Goal: Information Seeking & Learning: Check status

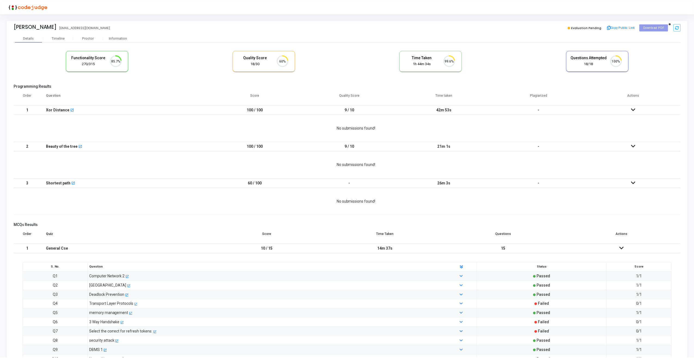
scroll to position [11, 14]
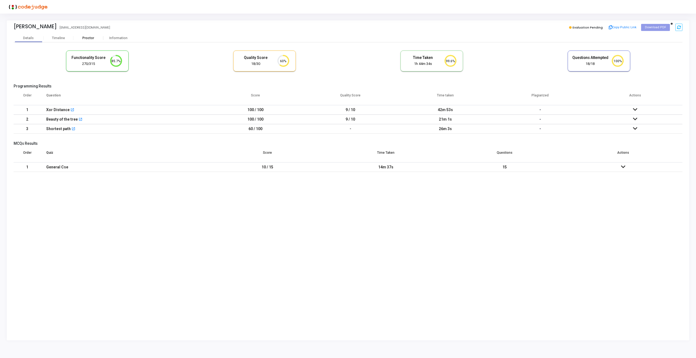
click at [83, 40] on div "Proctor" at bounding box center [88, 38] width 30 height 8
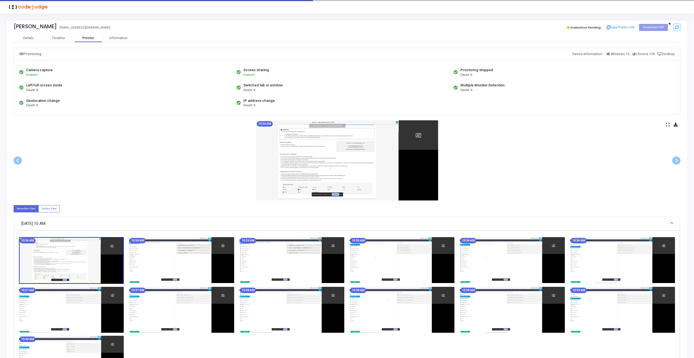
scroll to position [53, 0]
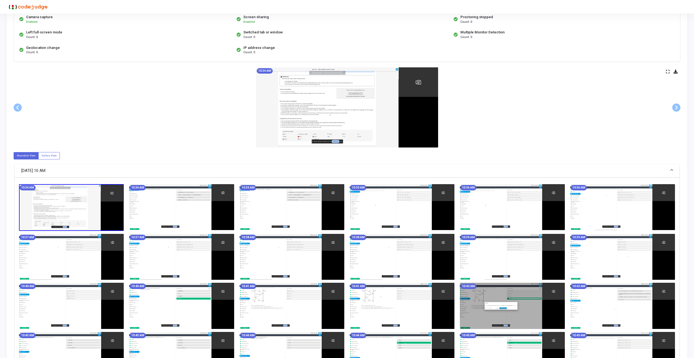
click at [666, 72] on icon at bounding box center [668, 71] width 4 height 3
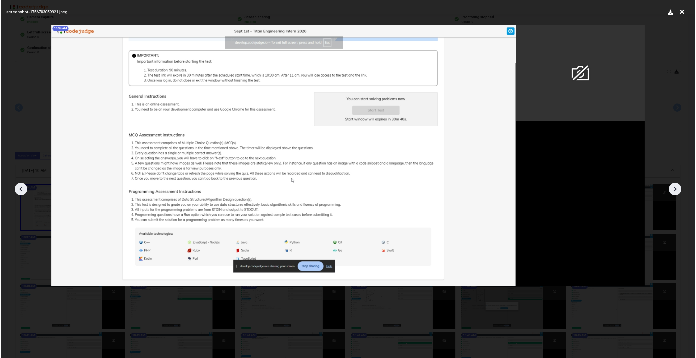
scroll to position [0, 0]
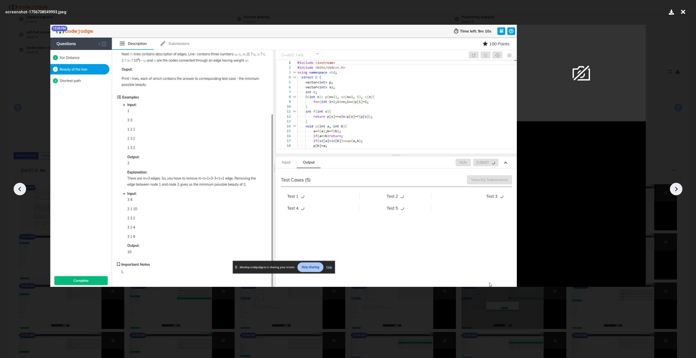
click at [684, 11] on icon at bounding box center [683, 12] width 8 height 10
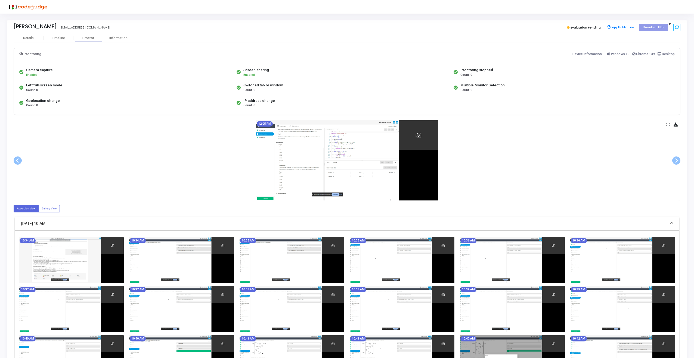
click at [44, 69] on div "Camera capture" at bounding box center [39, 69] width 27 height 5
click at [115, 36] on div "Information" at bounding box center [118, 38] width 30 height 4
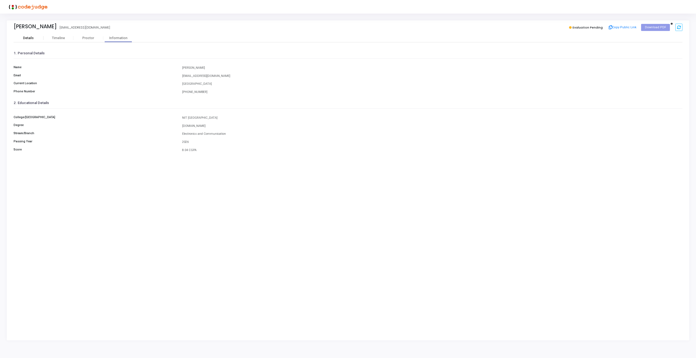
click at [32, 39] on div "Details" at bounding box center [28, 38] width 11 height 4
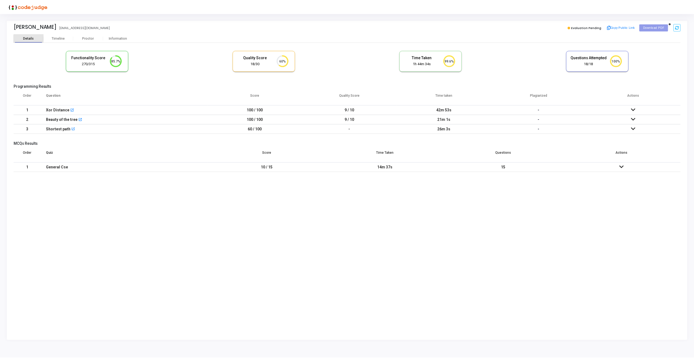
scroll to position [11, 14]
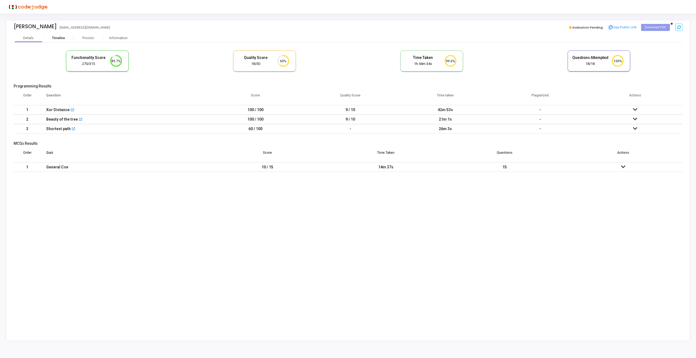
click at [65, 38] on div "Timeline" at bounding box center [59, 38] width 30 height 4
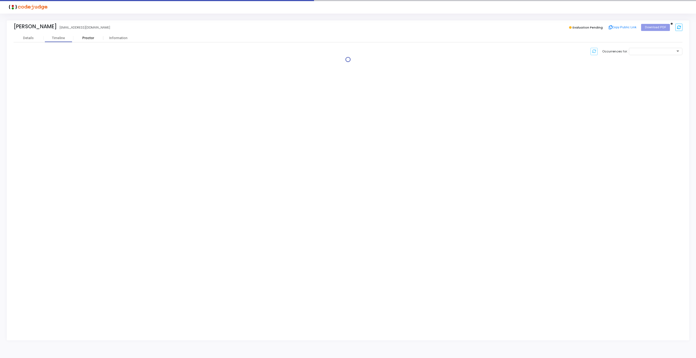
click at [82, 38] on div "Proctor" at bounding box center [88, 38] width 30 height 4
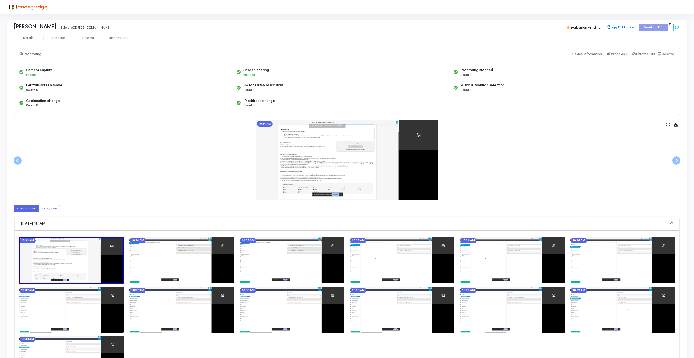
click at [50, 83] on div "Left full-screen mode" at bounding box center [44, 85] width 36 height 5
click at [265, 83] on div "Switched tab or window" at bounding box center [262, 85] width 39 height 5
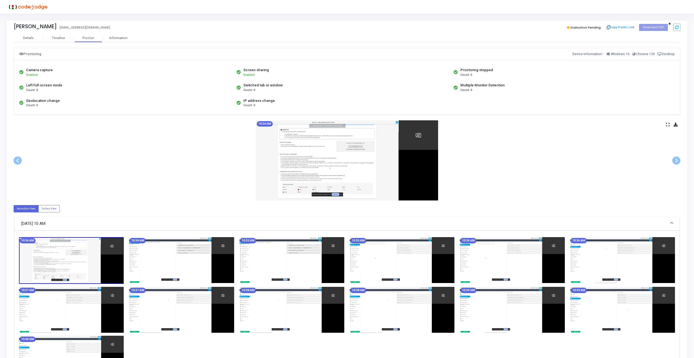
click at [266, 98] on div "IP address change" at bounding box center [259, 100] width 32 height 5
click at [484, 83] on div "Multiple Monitor Detection" at bounding box center [482, 85] width 44 height 5
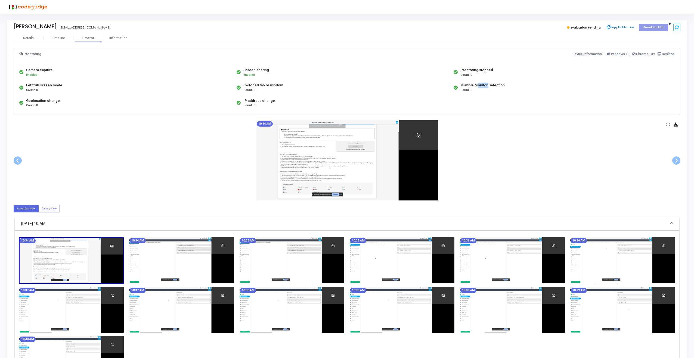
click at [484, 83] on div "Multiple Monitor Detection" at bounding box center [482, 85] width 44 height 5
click at [524, 91] on div "Multiple Monitor Detection Count: 0" at bounding box center [560, 87] width 217 height 15
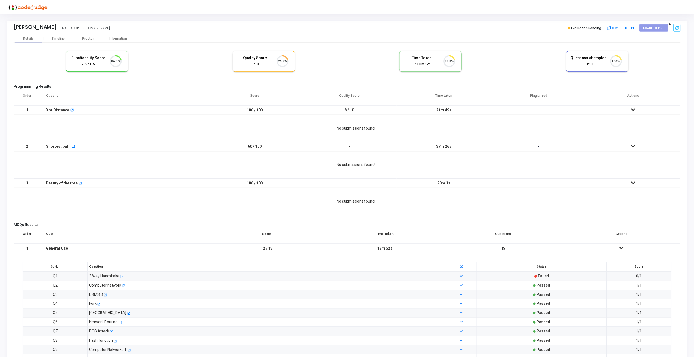
scroll to position [11, 14]
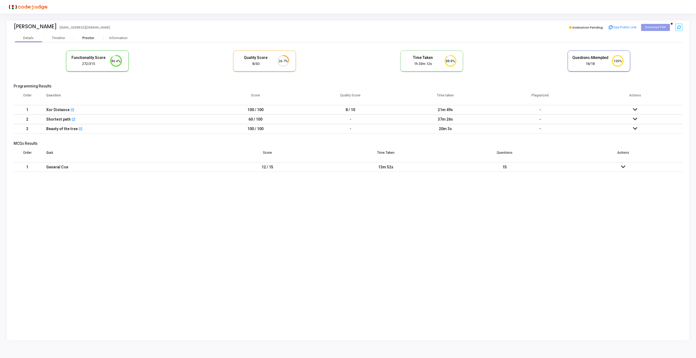
click at [87, 36] on div "Proctor" at bounding box center [88, 38] width 30 height 4
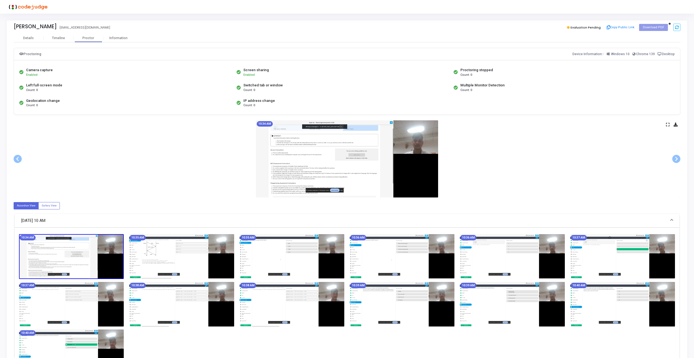
click at [404, 153] on img at bounding box center [347, 158] width 182 height 77
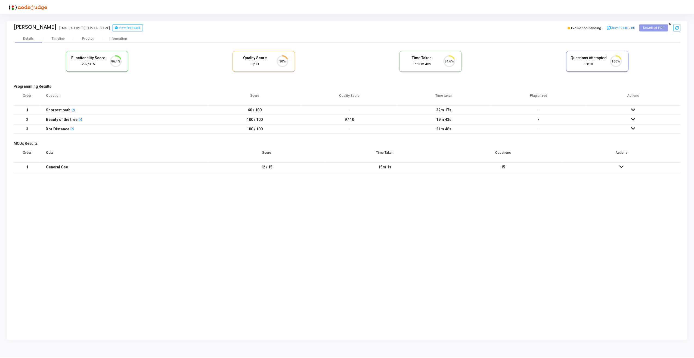
scroll to position [11, 14]
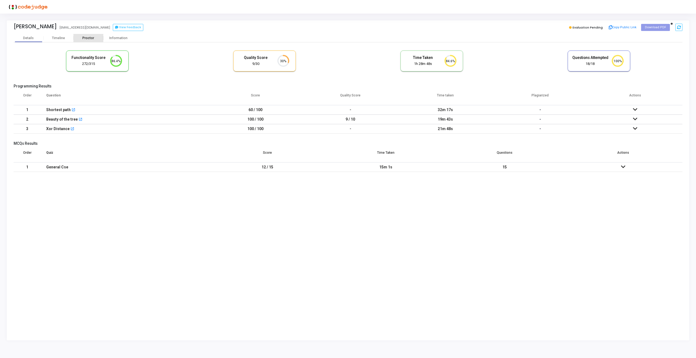
click at [84, 38] on div "Proctor" at bounding box center [88, 38] width 30 height 4
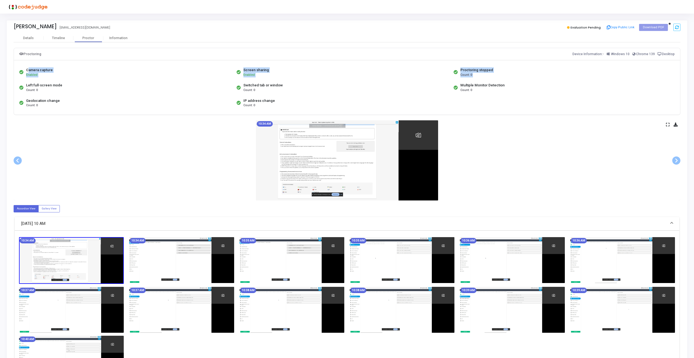
drag, startPoint x: 26, startPoint y: 68, endPoint x: 63, endPoint y: 81, distance: 38.3
click at [63, 81] on div "Camera capture Enabled Screen sharing Enabled Proctoring stopped Count: 0 Left …" at bounding box center [347, 88] width 658 height 46
copy div "Camera capture Enabled Screen sharing Enabled Proctoring stopped Count: 0"
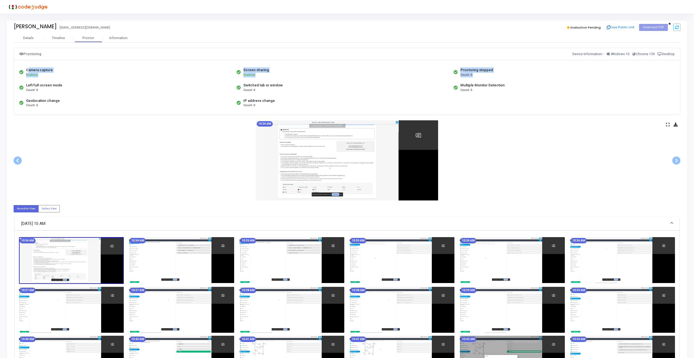
click at [249, 24] on div "Hrishita Singh hrishitasingh373@gmail.com" at bounding box center [179, 27] width 331 height 8
click at [667, 123] on icon at bounding box center [668, 124] width 4 height 3
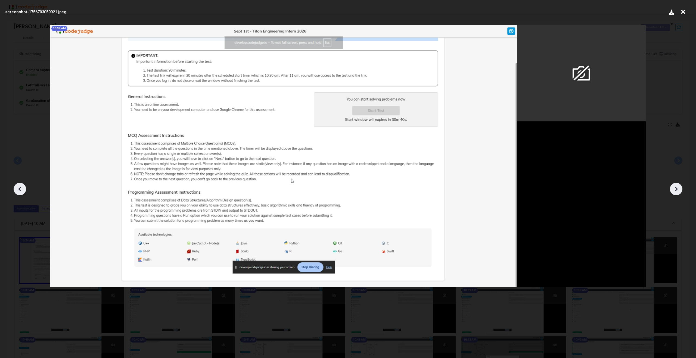
click at [681, 191] on div at bounding box center [676, 189] width 13 height 13
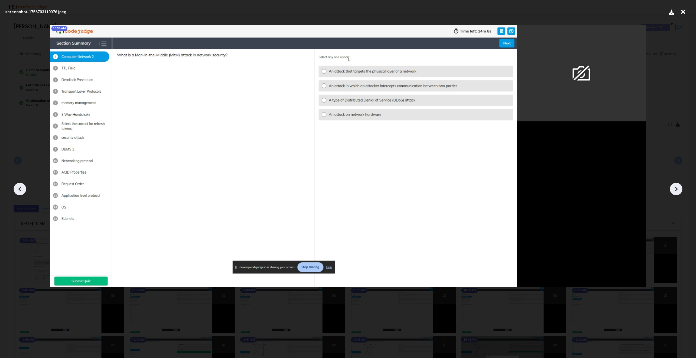
click at [681, 191] on div at bounding box center [676, 189] width 13 height 13
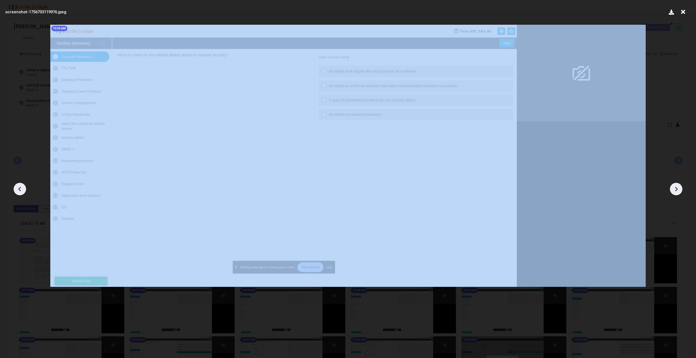
click at [681, 191] on div at bounding box center [676, 189] width 13 height 13
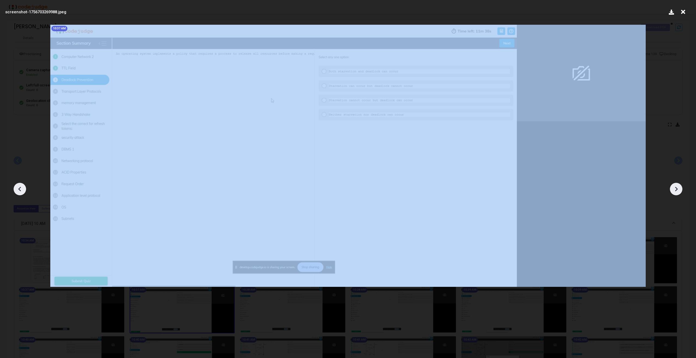
click at [681, 191] on div at bounding box center [676, 189] width 13 height 13
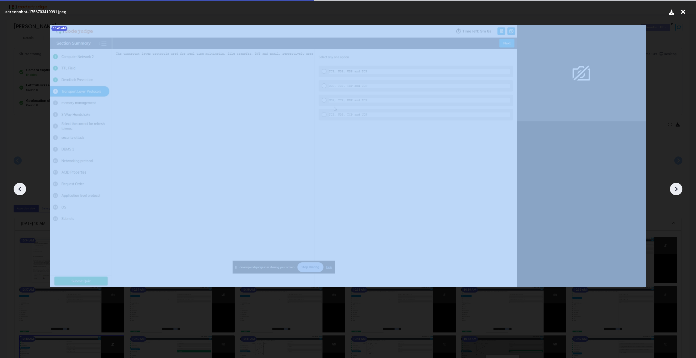
click at [681, 191] on div at bounding box center [676, 189] width 13 height 13
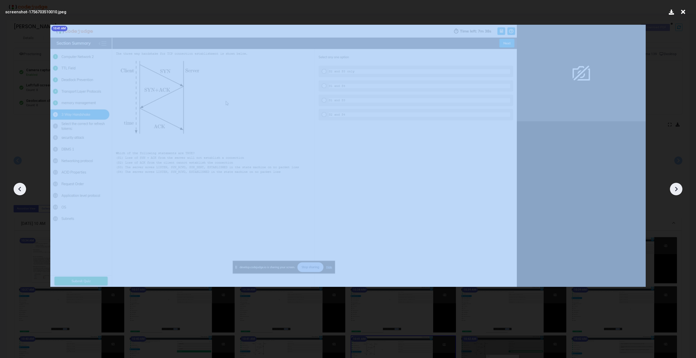
click at [681, 191] on div at bounding box center [676, 189] width 13 height 13
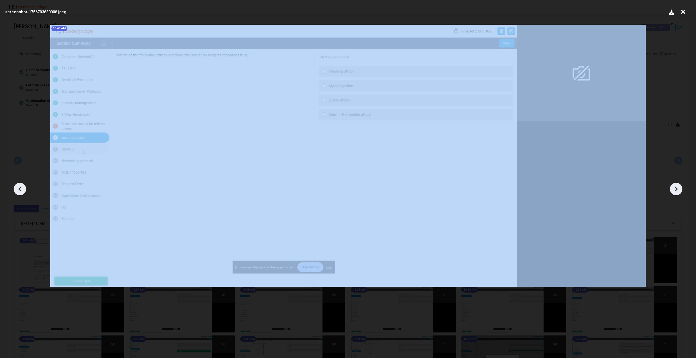
click at [681, 191] on div at bounding box center [676, 189] width 13 height 13
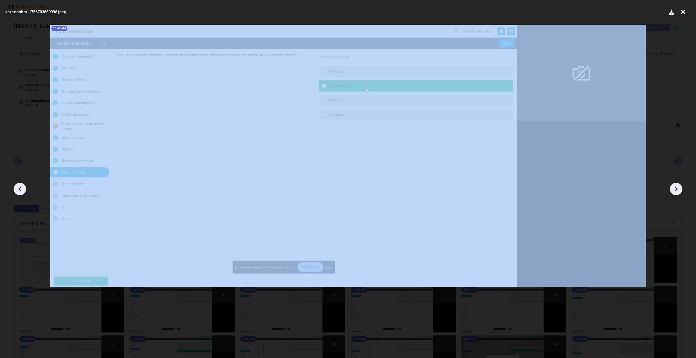
click at [681, 191] on div at bounding box center [676, 189] width 13 height 13
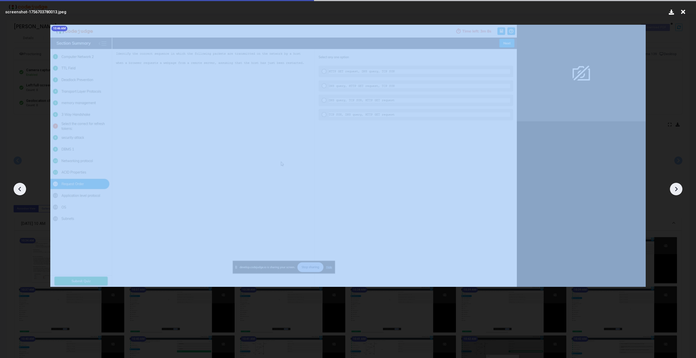
click at [681, 191] on div at bounding box center [676, 189] width 13 height 13
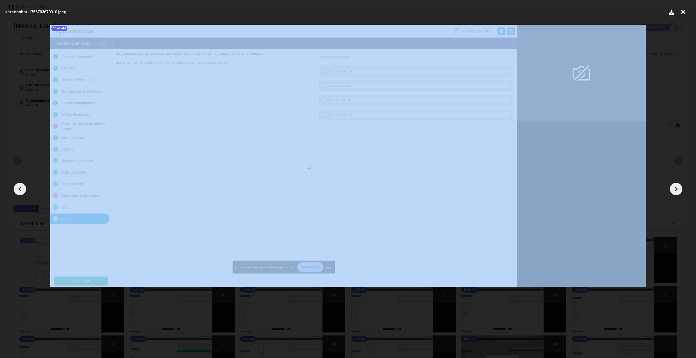
click at [681, 191] on div at bounding box center [676, 189] width 13 height 13
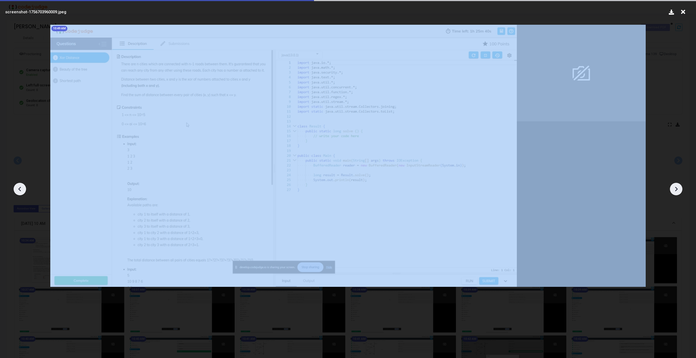
click at [681, 191] on div at bounding box center [676, 189] width 13 height 13
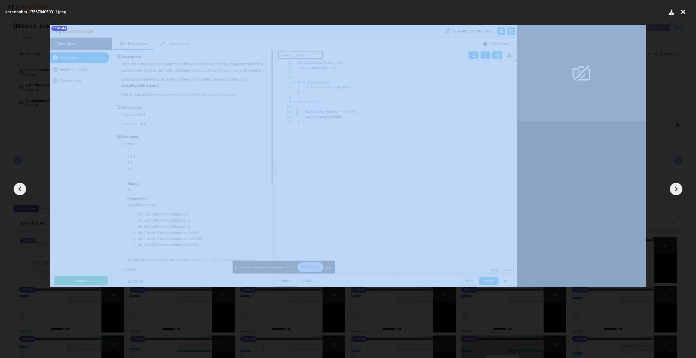
click at [681, 191] on div at bounding box center [676, 189] width 13 height 13
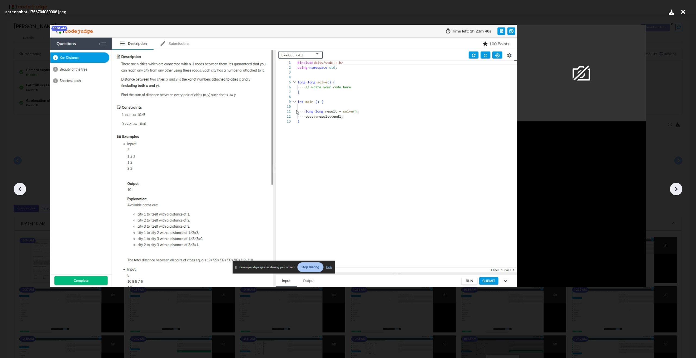
click at [681, 191] on div at bounding box center [676, 189] width 13 height 13
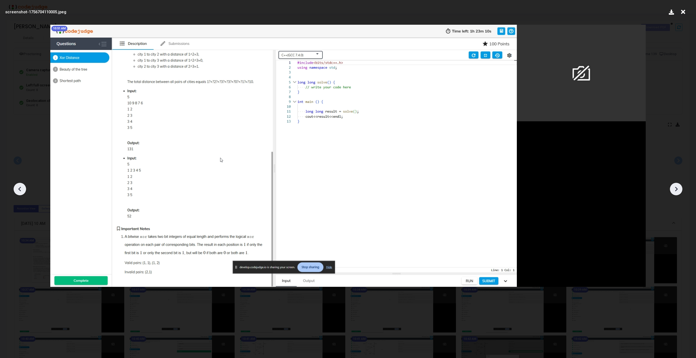
click at [681, 191] on div at bounding box center [676, 189] width 13 height 13
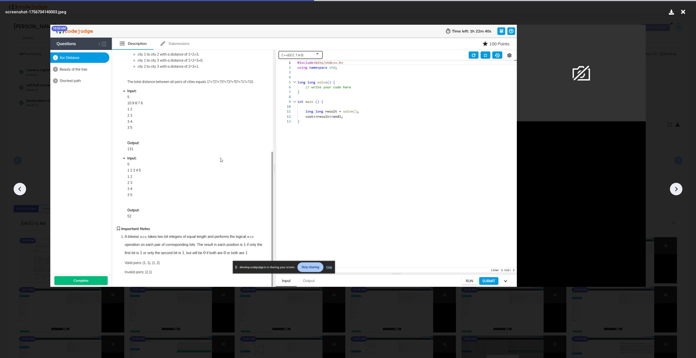
click at [681, 191] on div at bounding box center [676, 189] width 13 height 13
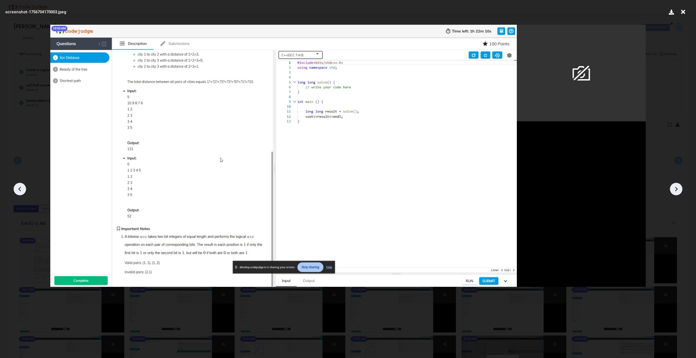
click at [681, 191] on div at bounding box center [676, 189] width 13 height 13
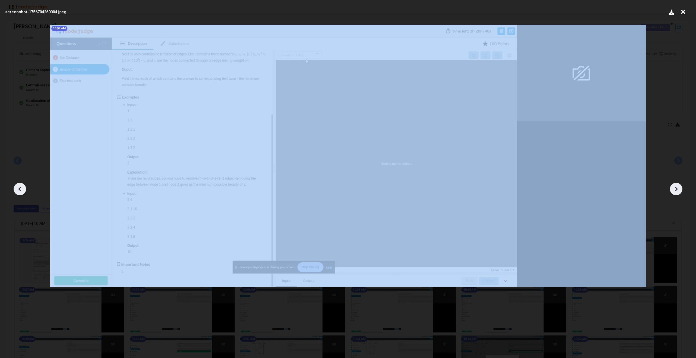
click at [681, 191] on div at bounding box center [676, 189] width 13 height 13
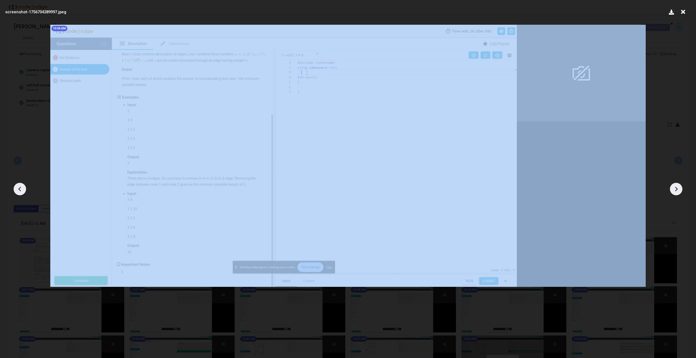
click at [681, 191] on div at bounding box center [676, 189] width 13 height 13
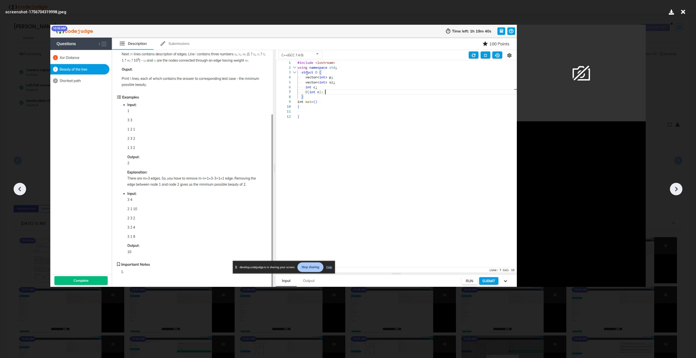
click at [681, 191] on div at bounding box center [676, 189] width 13 height 13
click at [19, 189] on icon at bounding box center [20, 189] width 8 height 8
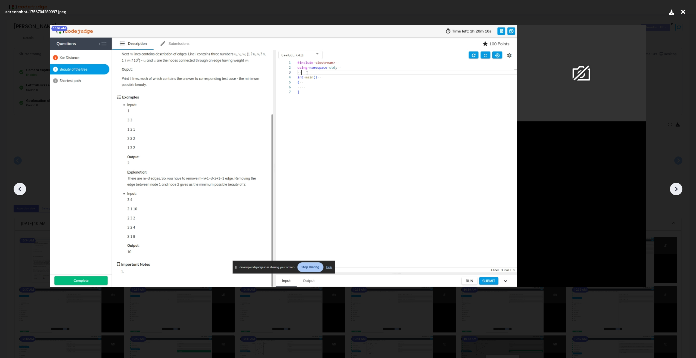
click at [19, 189] on icon at bounding box center [20, 189] width 8 height 8
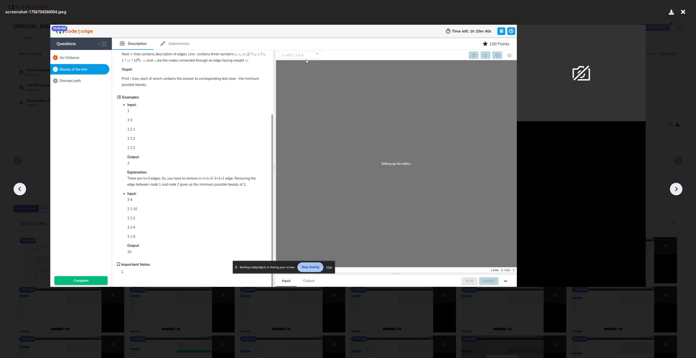
click at [19, 189] on icon at bounding box center [20, 189] width 8 height 8
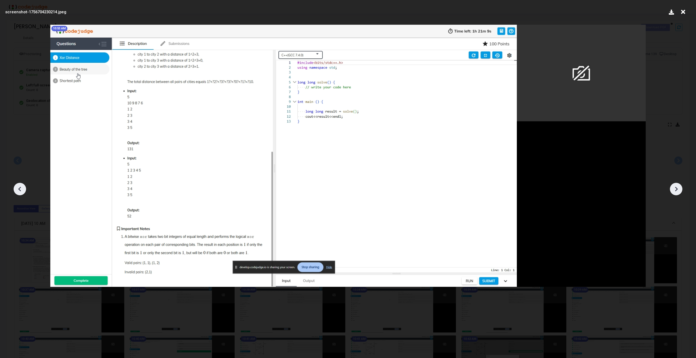
click at [678, 188] on icon at bounding box center [676, 189] width 8 height 8
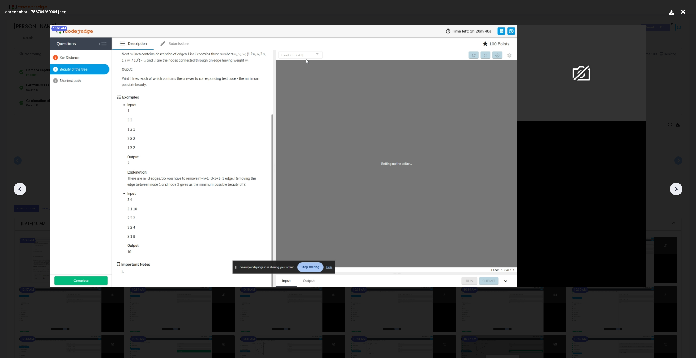
click at [678, 188] on icon at bounding box center [676, 189] width 8 height 8
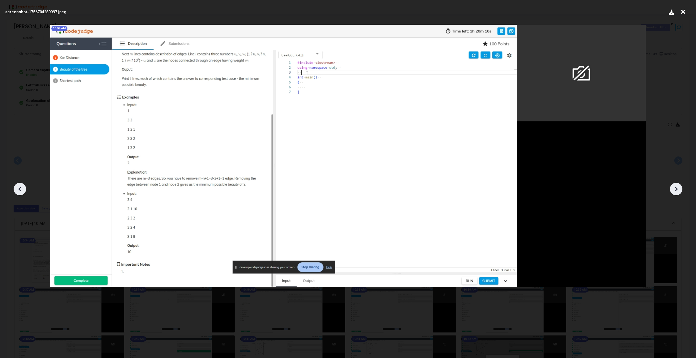
click at [678, 188] on icon at bounding box center [676, 189] width 8 height 8
click at [678, 189] on icon at bounding box center [676, 189] width 3 height 5
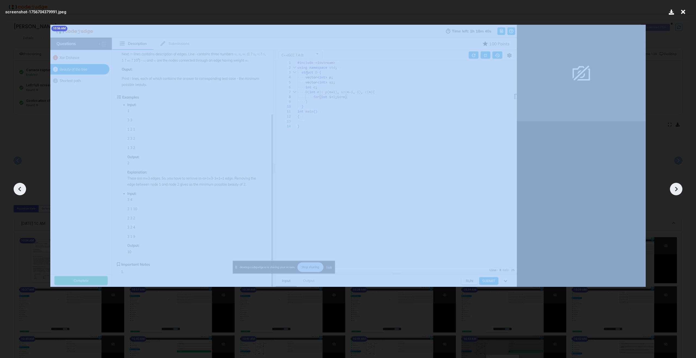
click at [678, 189] on icon at bounding box center [676, 189] width 3 height 5
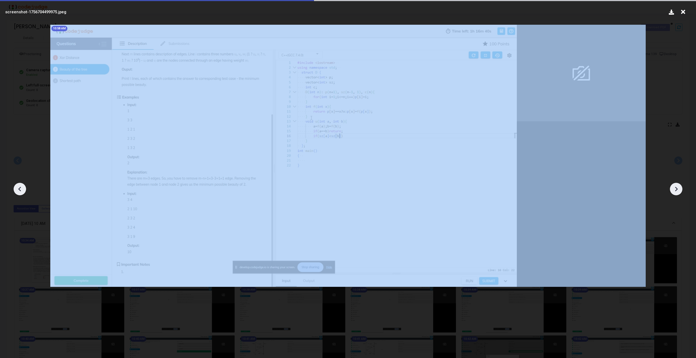
click at [678, 189] on icon at bounding box center [676, 189] width 3 height 5
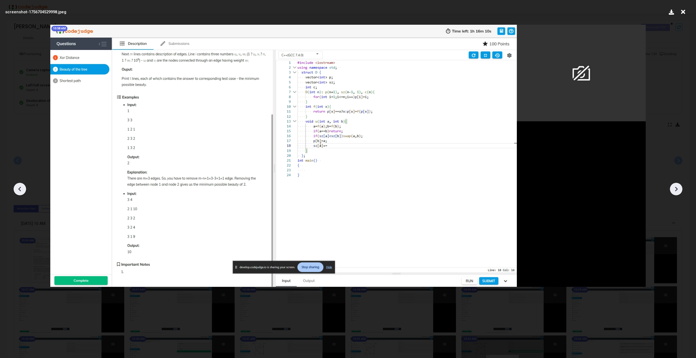
click at [678, 189] on icon at bounding box center [676, 189] width 3 height 5
click at [676, 192] on icon at bounding box center [676, 189] width 8 height 8
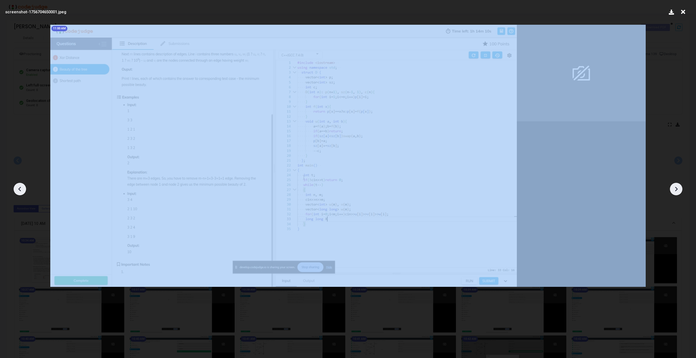
click at [676, 192] on icon at bounding box center [676, 189] width 8 height 8
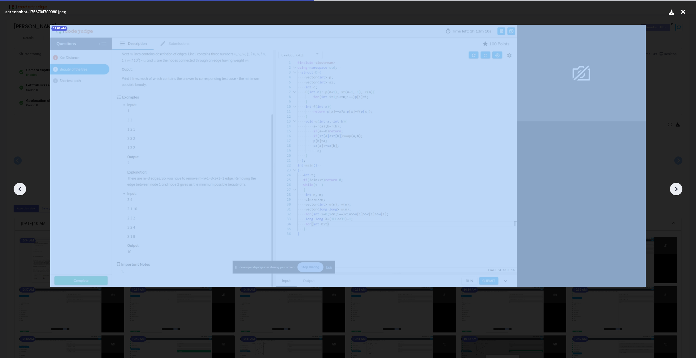
click at [676, 192] on icon at bounding box center [676, 189] width 8 height 8
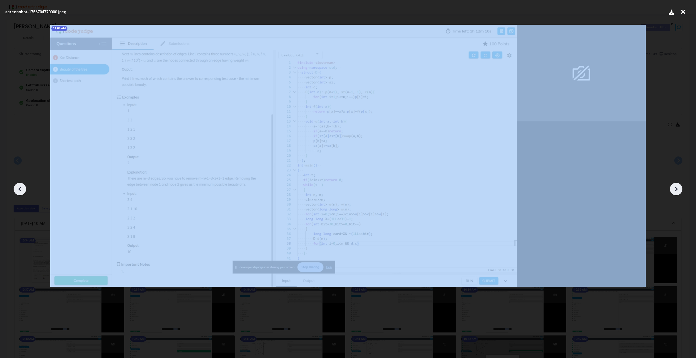
click at [676, 192] on icon at bounding box center [676, 189] width 8 height 8
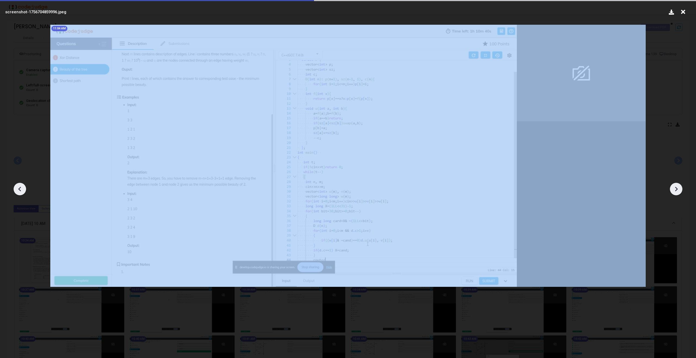
click at [676, 192] on icon at bounding box center [676, 189] width 8 height 8
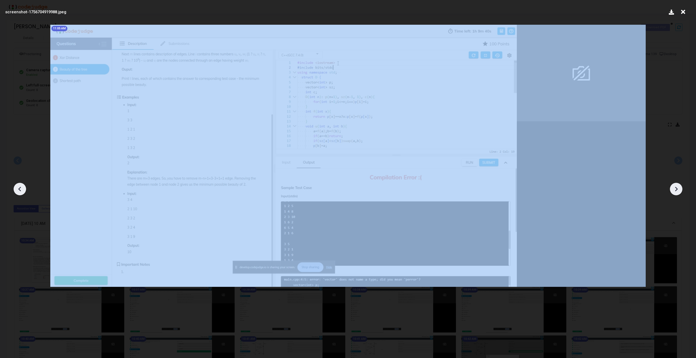
click at [676, 191] on icon at bounding box center [676, 189] width 8 height 8
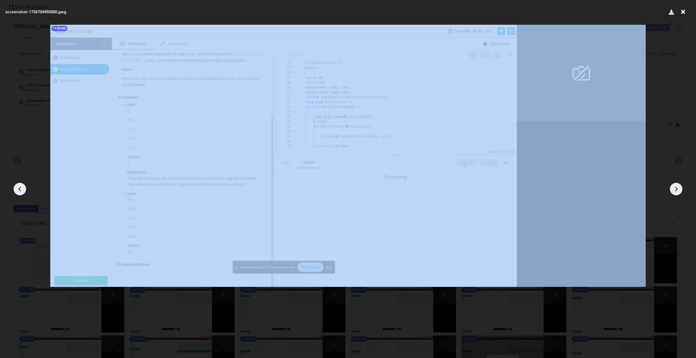
click at [676, 191] on icon at bounding box center [676, 189] width 8 height 8
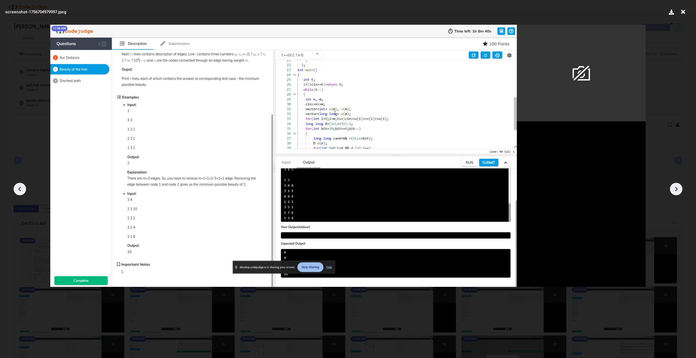
click at [676, 191] on icon at bounding box center [676, 189] width 8 height 8
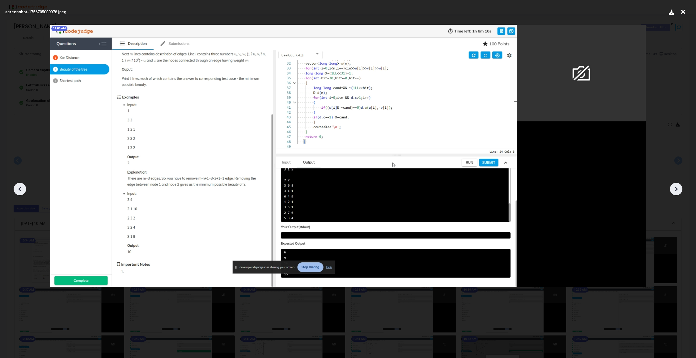
click at [676, 191] on icon at bounding box center [676, 189] width 8 height 8
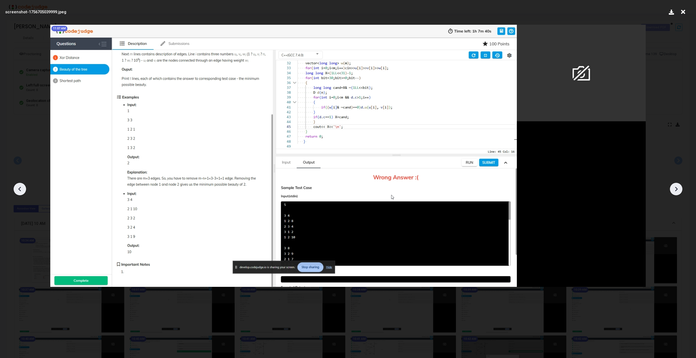
click at [676, 191] on icon at bounding box center [676, 189] width 8 height 8
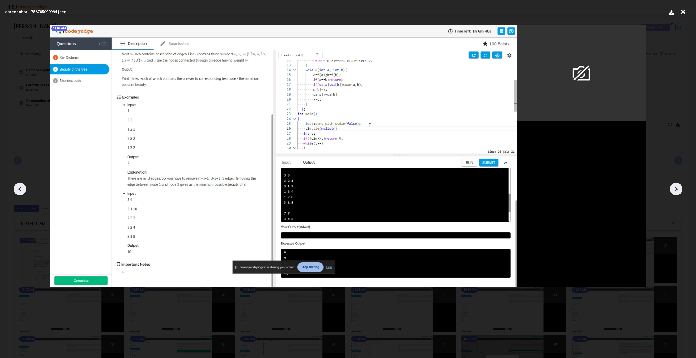
click at [672, 188] on icon at bounding box center [676, 189] width 8 height 8
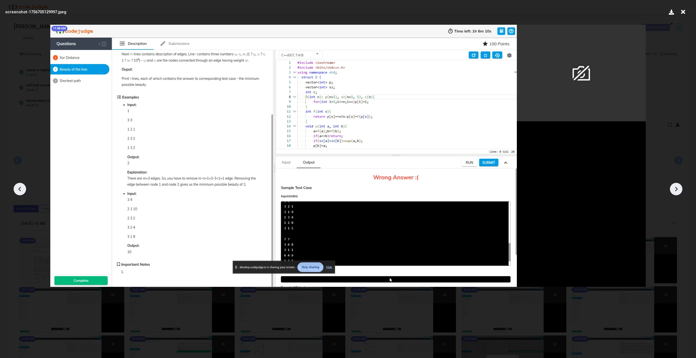
click at [672, 188] on icon at bounding box center [676, 189] width 8 height 8
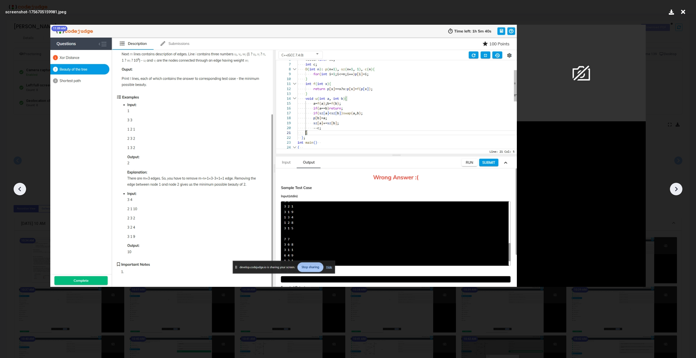
click at [672, 188] on icon at bounding box center [676, 189] width 8 height 8
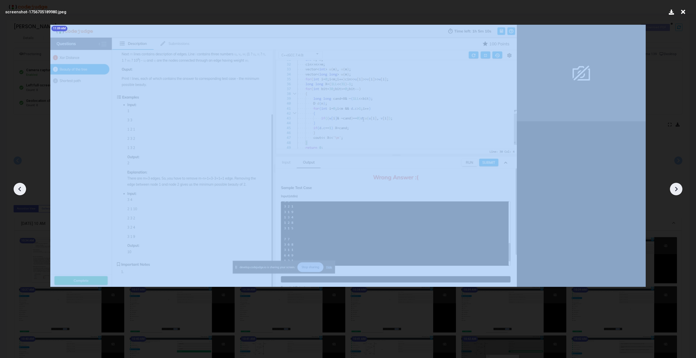
click at [672, 188] on icon at bounding box center [676, 189] width 8 height 8
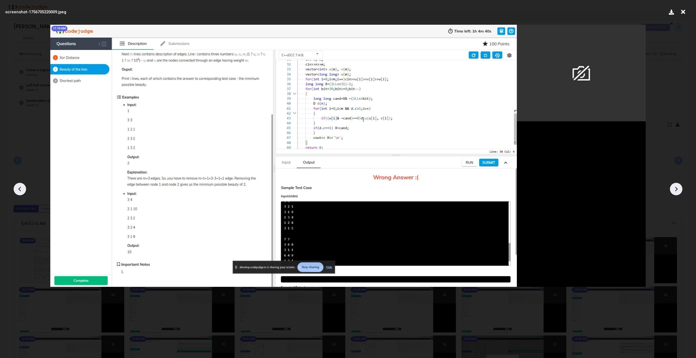
click at [672, 188] on icon at bounding box center [676, 189] width 8 height 8
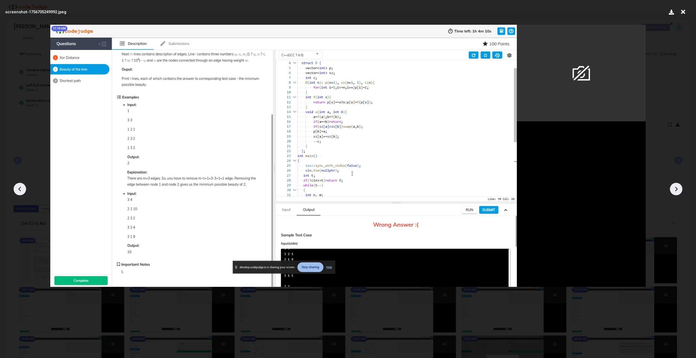
click at [672, 188] on icon at bounding box center [676, 189] width 8 height 8
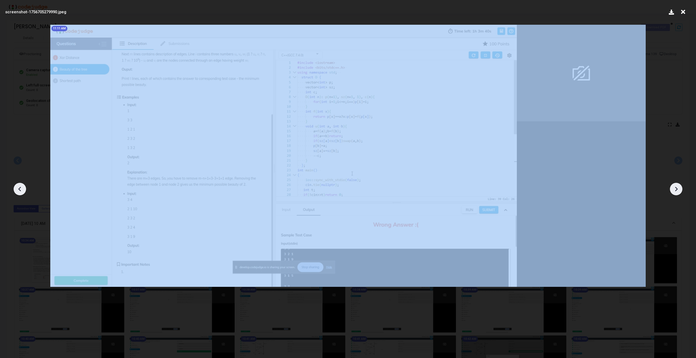
click at [672, 188] on icon at bounding box center [676, 189] width 8 height 8
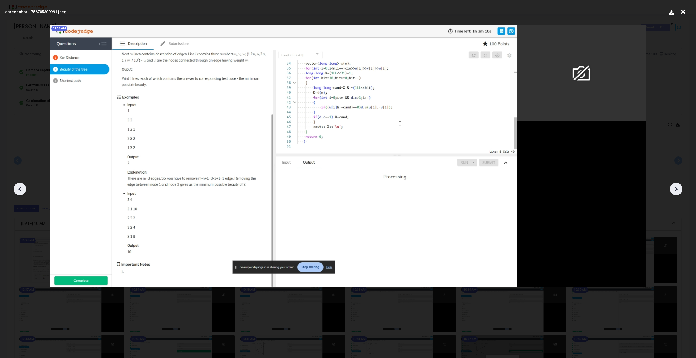
click at [672, 188] on icon at bounding box center [676, 189] width 8 height 8
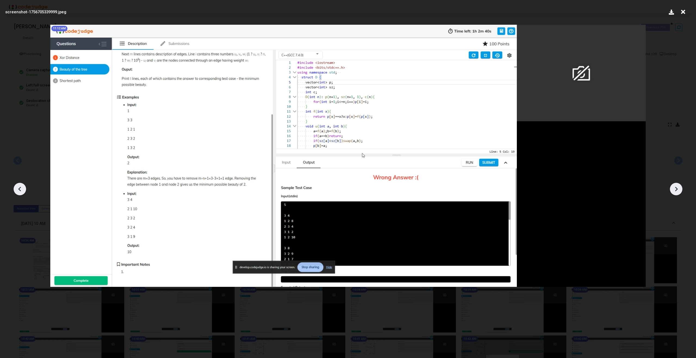
click at [672, 188] on icon at bounding box center [676, 189] width 8 height 8
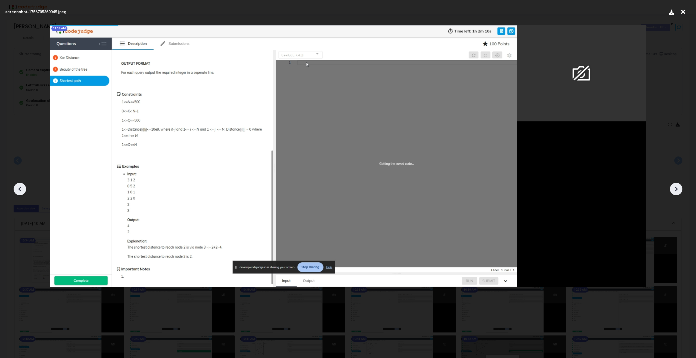
click at [672, 188] on icon at bounding box center [676, 189] width 8 height 8
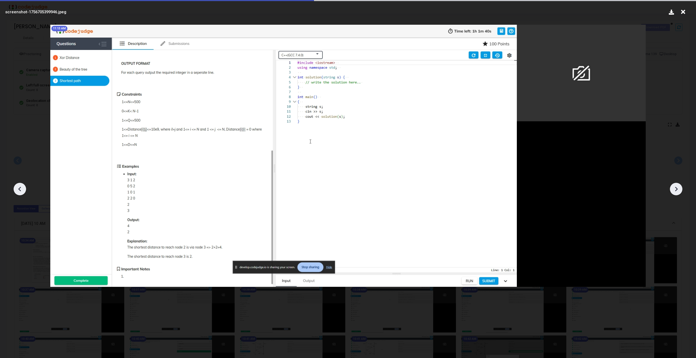
click at [672, 188] on icon at bounding box center [676, 189] width 8 height 8
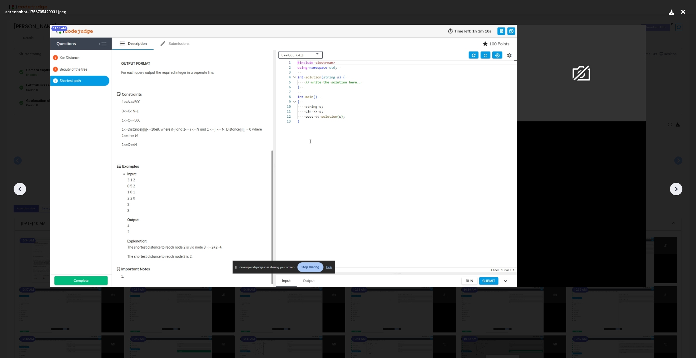
click at [672, 188] on icon at bounding box center [676, 189] width 8 height 8
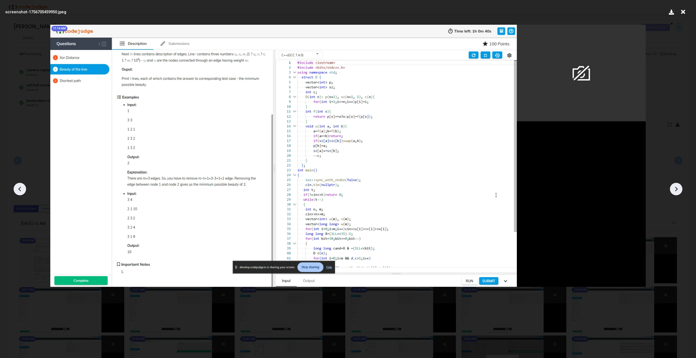
click at [672, 188] on icon at bounding box center [676, 189] width 8 height 8
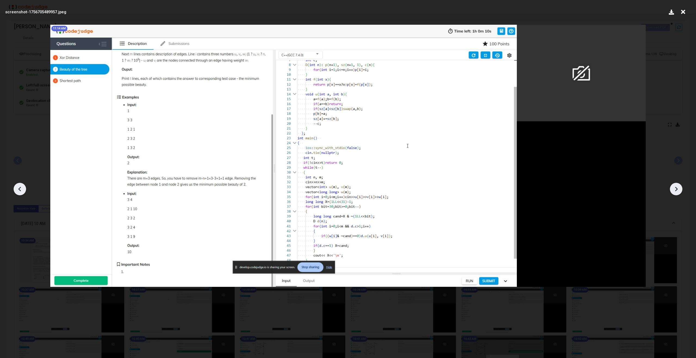
click at [672, 188] on icon at bounding box center [676, 189] width 8 height 8
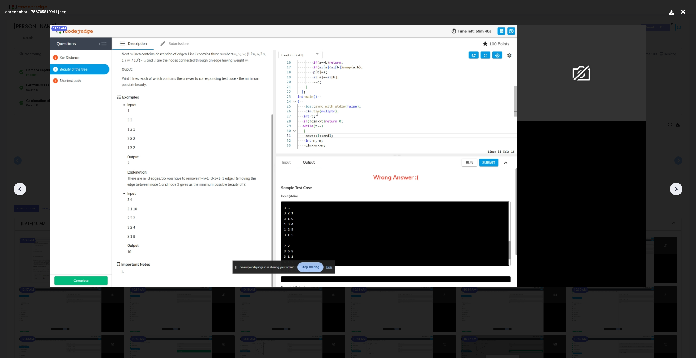
click at [672, 188] on icon at bounding box center [676, 189] width 8 height 8
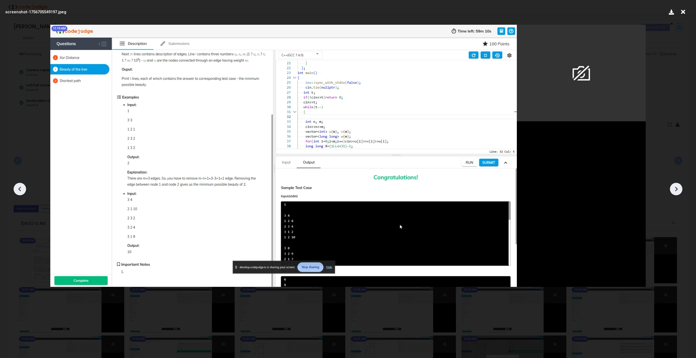
click at [672, 188] on icon at bounding box center [676, 189] width 8 height 8
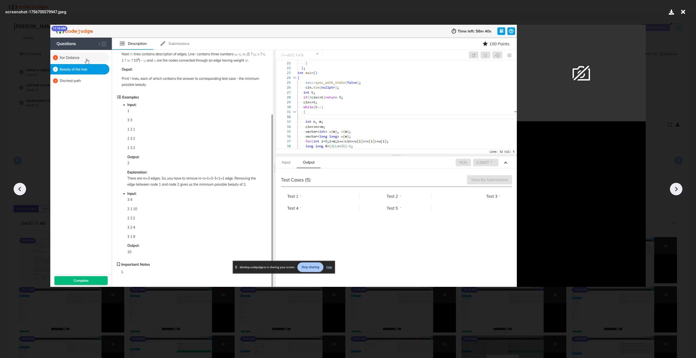
click at [672, 188] on icon at bounding box center [676, 189] width 8 height 8
